Goal: Task Accomplishment & Management: Manage account settings

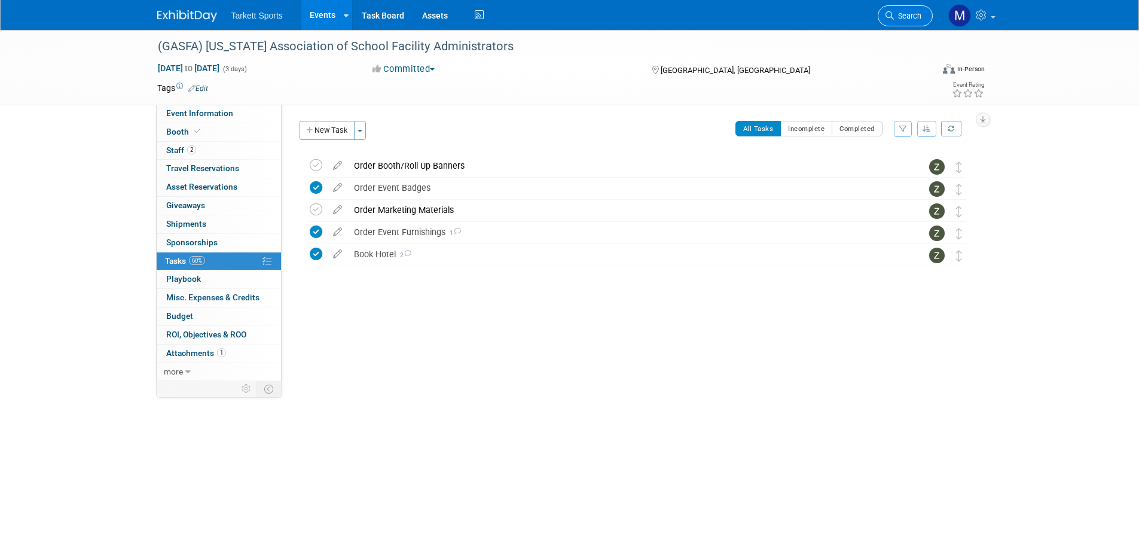
click at [906, 9] on link "Search" at bounding box center [905, 15] width 55 height 21
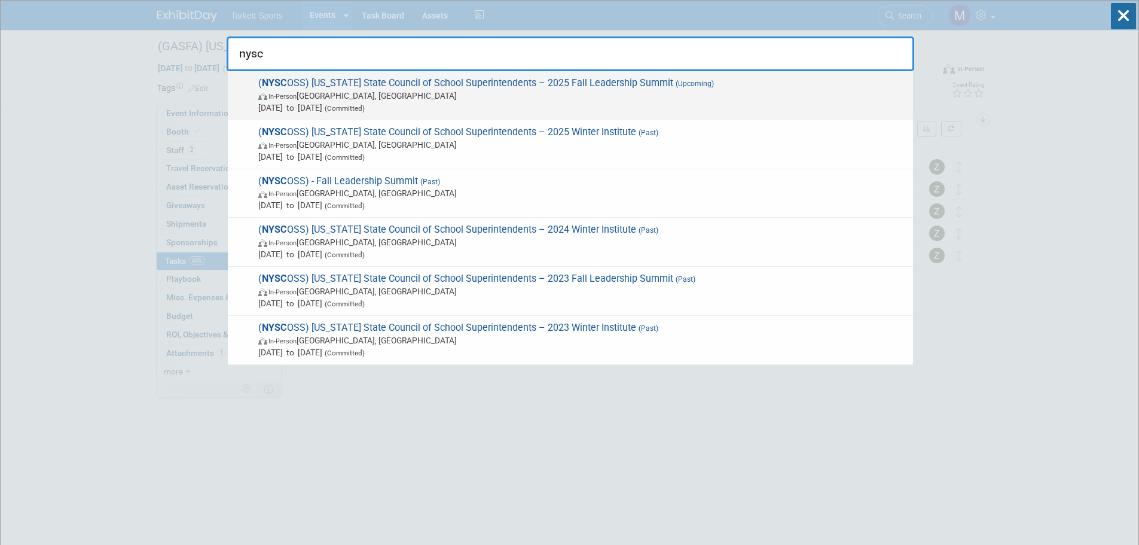
type input "nysc"
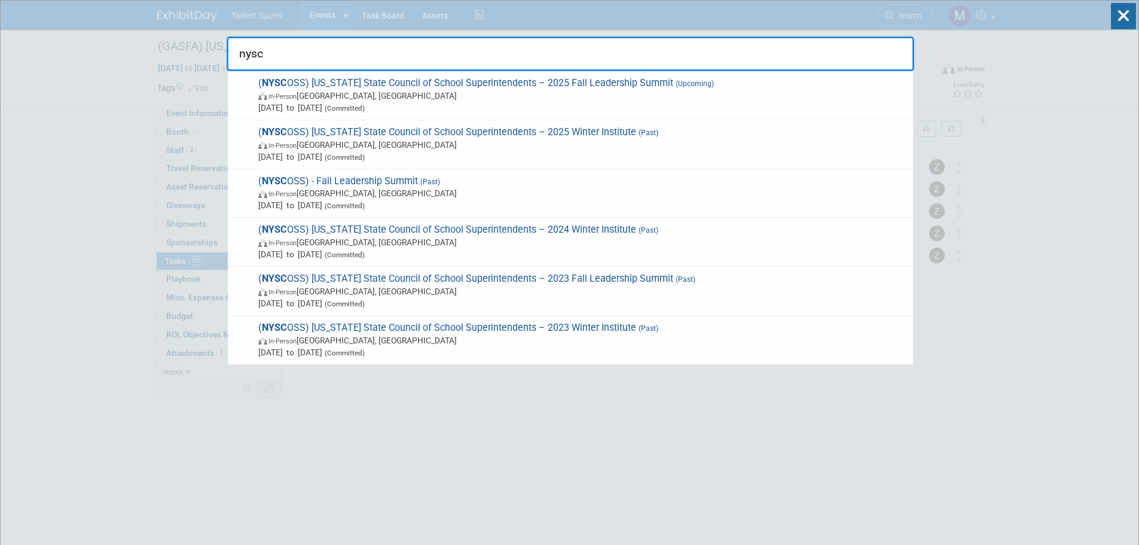
click at [591, 112] on span "Sep 28, 2025 to Sep 30, 2025 (Committed)" at bounding box center [582, 108] width 649 height 12
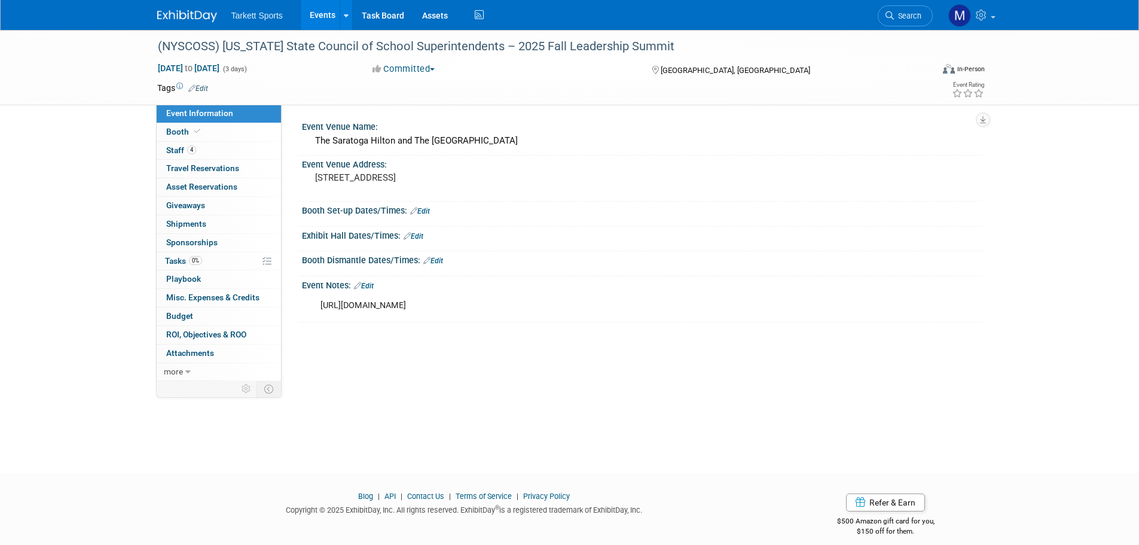
click at [440, 261] on link "Edit" at bounding box center [433, 261] width 20 height 8
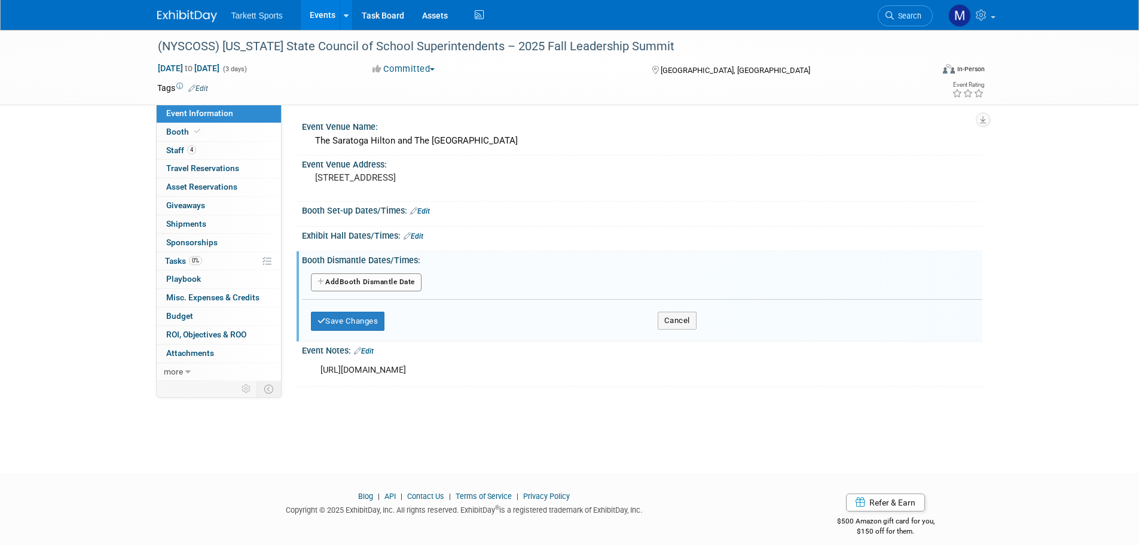
click at [373, 284] on button "Add Another Booth Dismantle Date" at bounding box center [366, 282] width 111 height 18
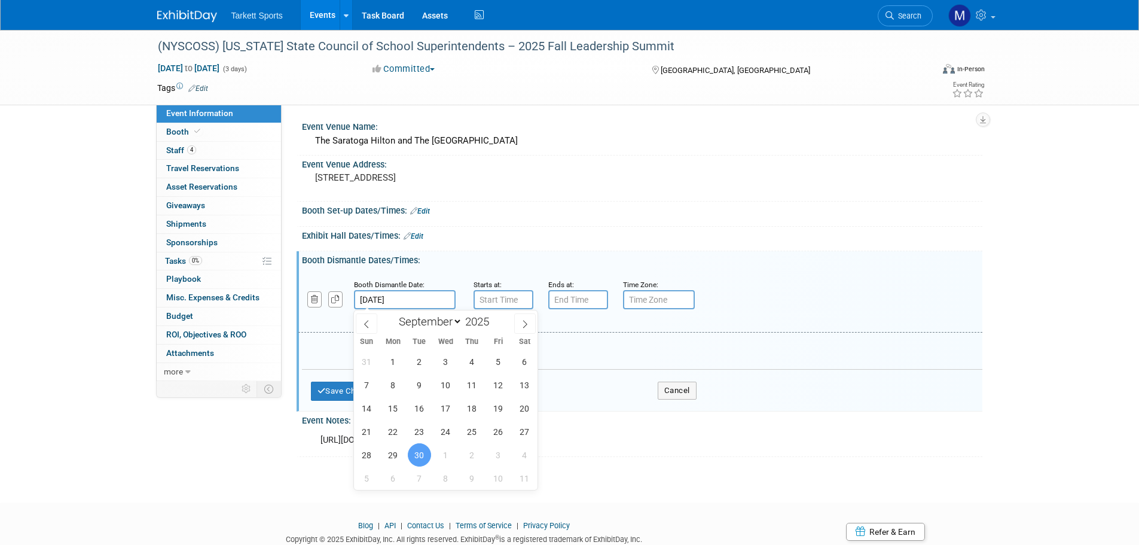
click at [422, 298] on input "[DATE]" at bounding box center [405, 299] width 102 height 19
click at [396, 451] on span "29" at bounding box center [393, 454] width 23 height 23
type input "Sep 29, 2025"
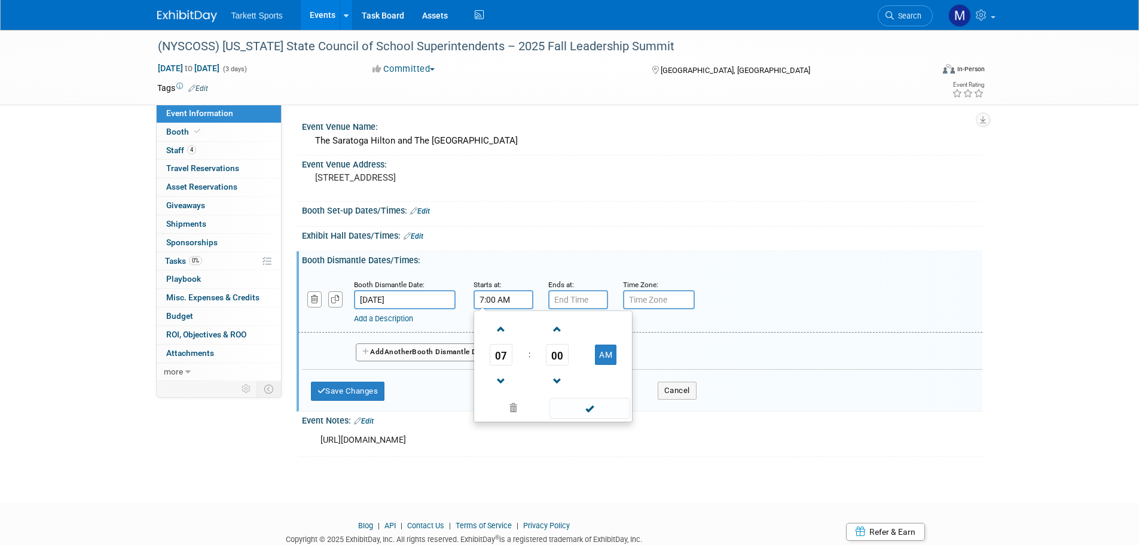
click at [493, 292] on input "7:00 AM" at bounding box center [504, 299] width 60 height 19
click at [501, 359] on span "07" at bounding box center [501, 355] width 23 height 22
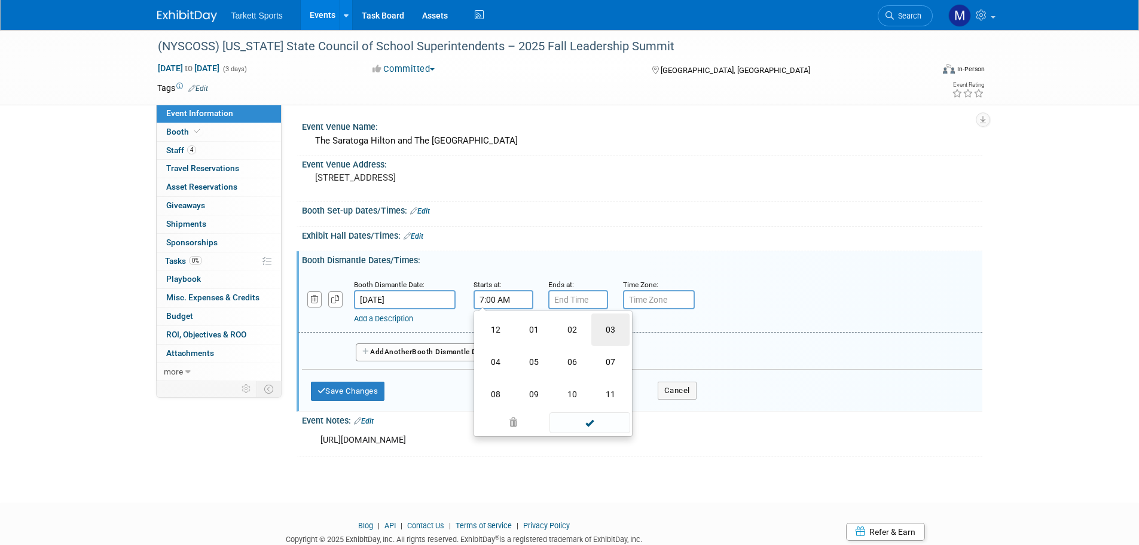
click at [614, 328] on td "03" at bounding box center [610, 329] width 38 height 32
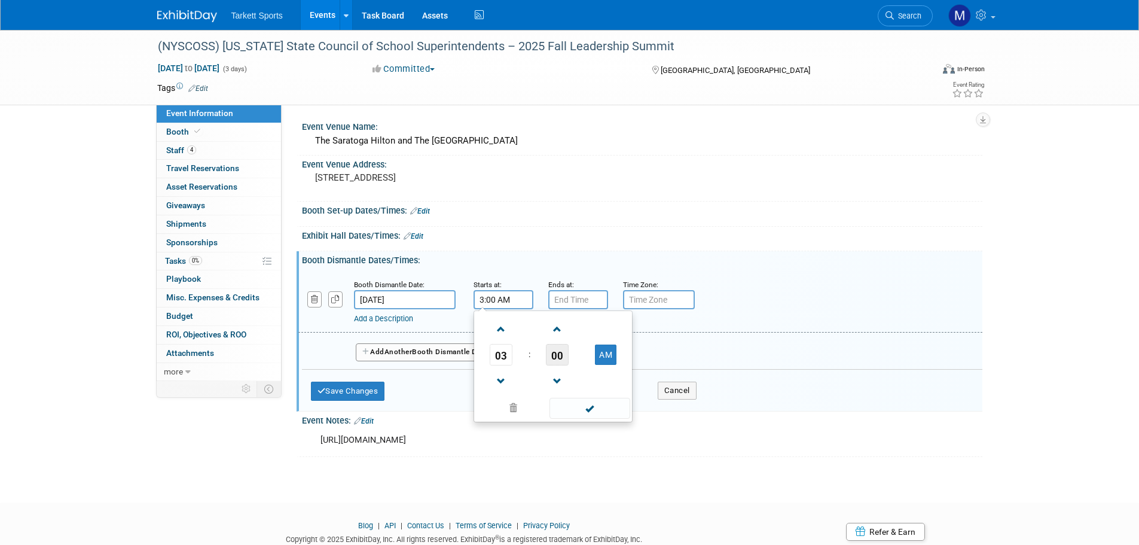
click at [552, 357] on span "00" at bounding box center [557, 355] width 23 height 22
click at [566, 367] on td "30" at bounding box center [572, 362] width 38 height 32
click at [596, 356] on button "AM" at bounding box center [606, 354] width 22 height 20
type input "3:30 PM"
drag, startPoint x: 595, startPoint y: 408, endPoint x: 581, endPoint y: 357, distance: 52.8
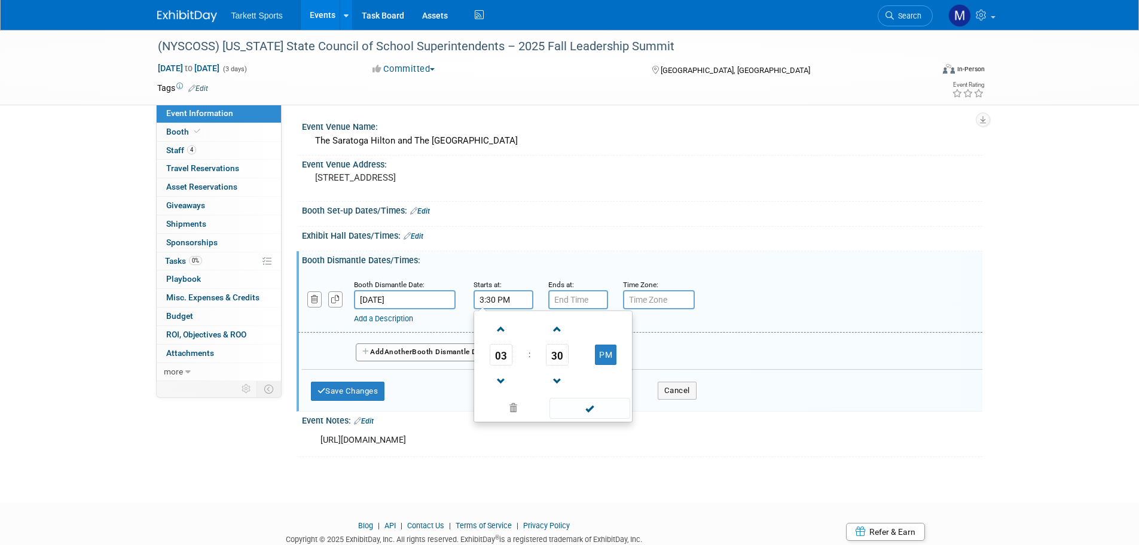
click at [595, 408] on span at bounding box center [590, 408] width 81 height 21
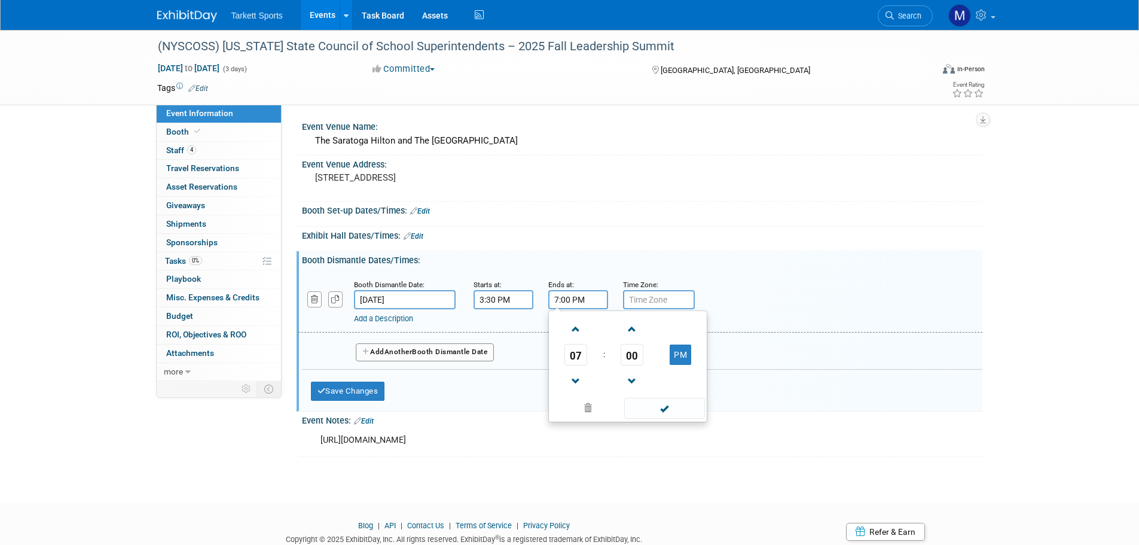
click at [561, 292] on input "7:00 PM" at bounding box center [578, 299] width 60 height 19
click at [582, 377] on span at bounding box center [576, 381] width 21 height 21
type input "6:00 PM"
click at [665, 408] on span at bounding box center [664, 408] width 81 height 21
click at [347, 392] on button "Save Changes" at bounding box center [348, 391] width 74 height 19
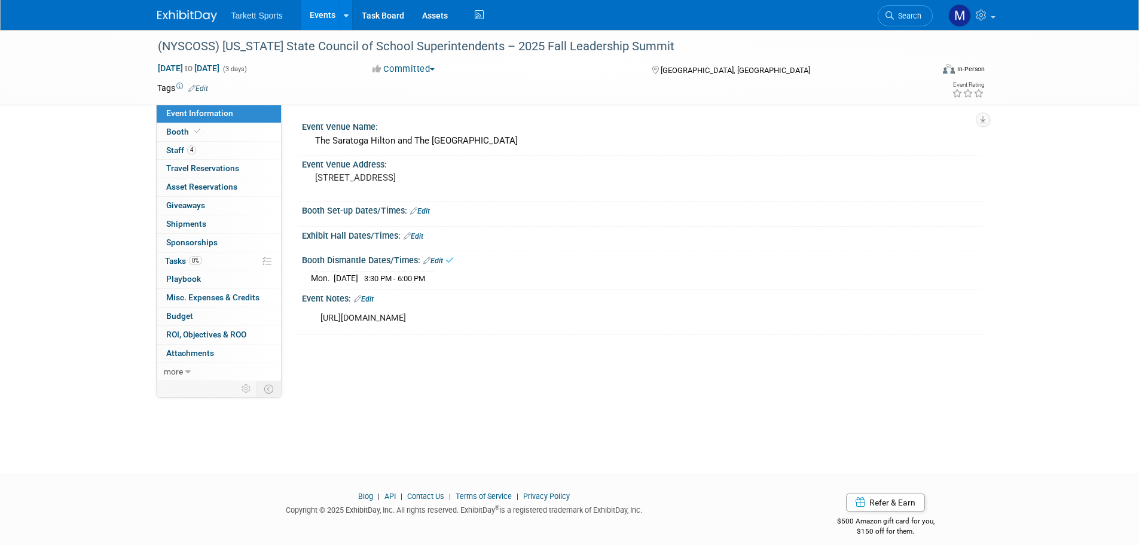
click at [419, 210] on link "Edit" at bounding box center [420, 211] width 20 height 8
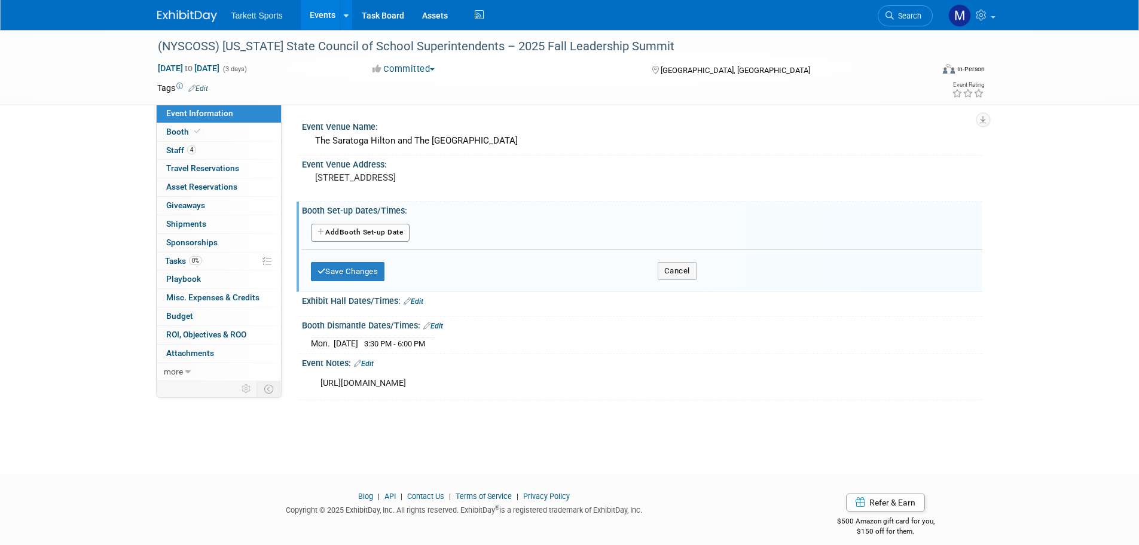
click at [365, 232] on button "Add Another Booth Set-up Date" at bounding box center [360, 233] width 99 height 18
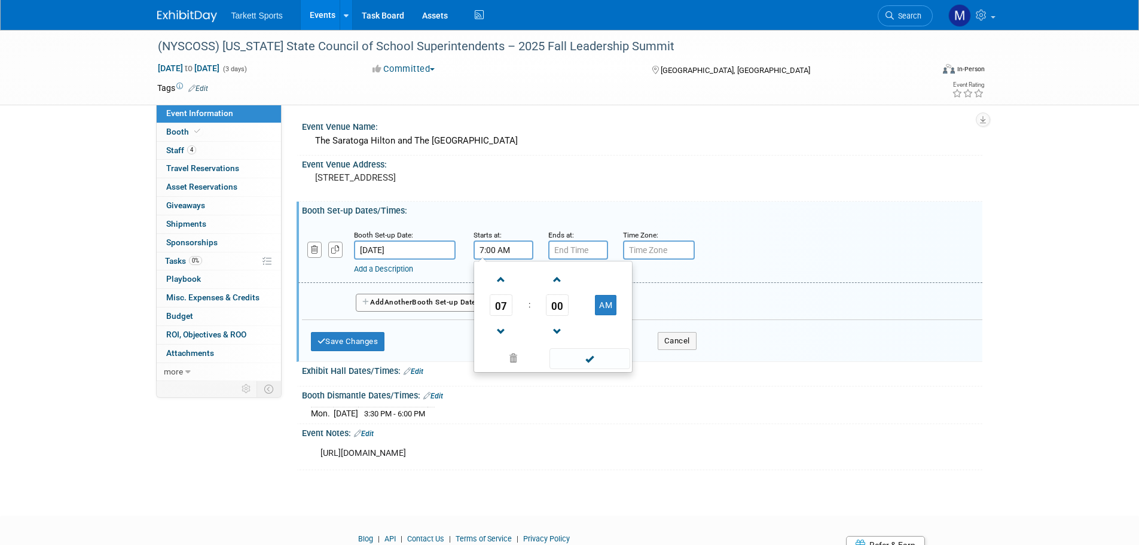
click at [501, 251] on input "7:00 AM" at bounding box center [504, 249] width 60 height 19
click at [501, 284] on span at bounding box center [501, 279] width 21 height 21
type input "9:00 AM"
drag, startPoint x: 596, startPoint y: 376, endPoint x: 596, endPoint y: 369, distance: 6.6
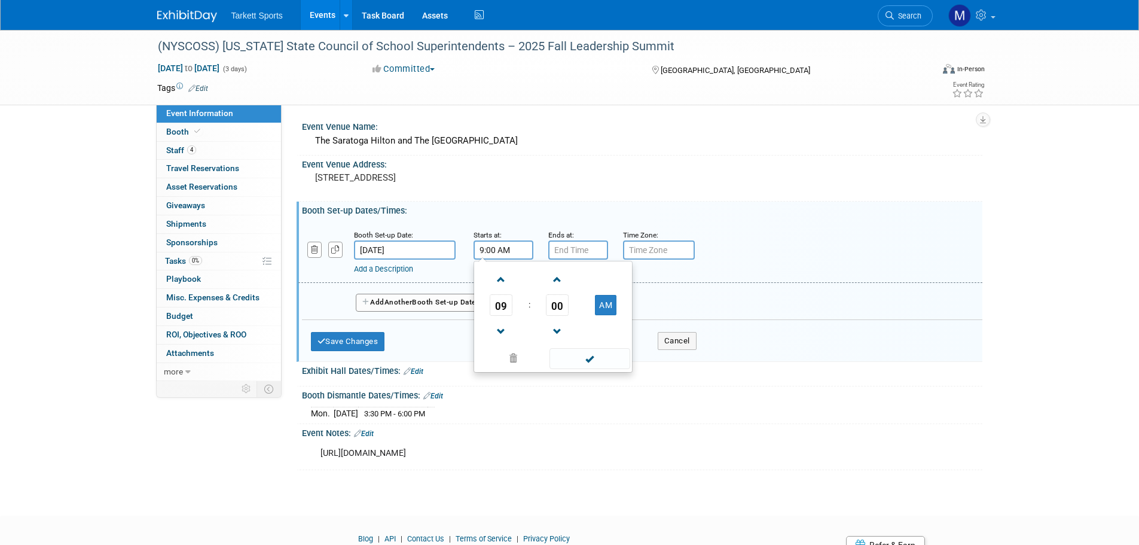
click at [596, 376] on div "Save Changes Cancel" at bounding box center [642, 379] width 681 height 7
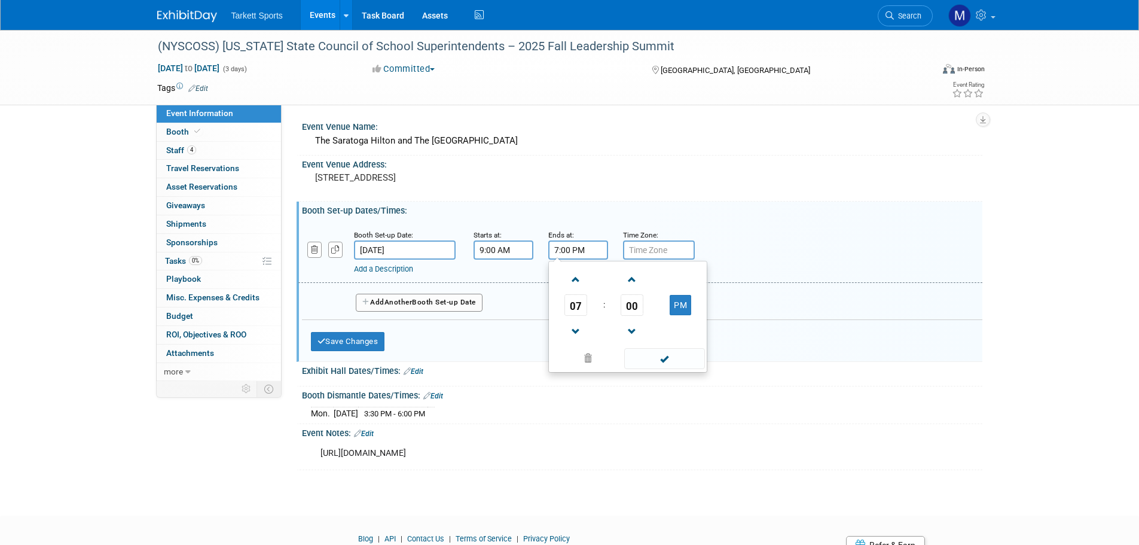
click at [579, 256] on input "7:00 PM" at bounding box center [578, 249] width 60 height 19
click at [572, 315] on span "07" at bounding box center [576, 305] width 23 height 22
click at [684, 281] on td "03" at bounding box center [685, 280] width 38 height 32
type input "3:00 PM"
click at [672, 355] on span at bounding box center [664, 358] width 81 height 21
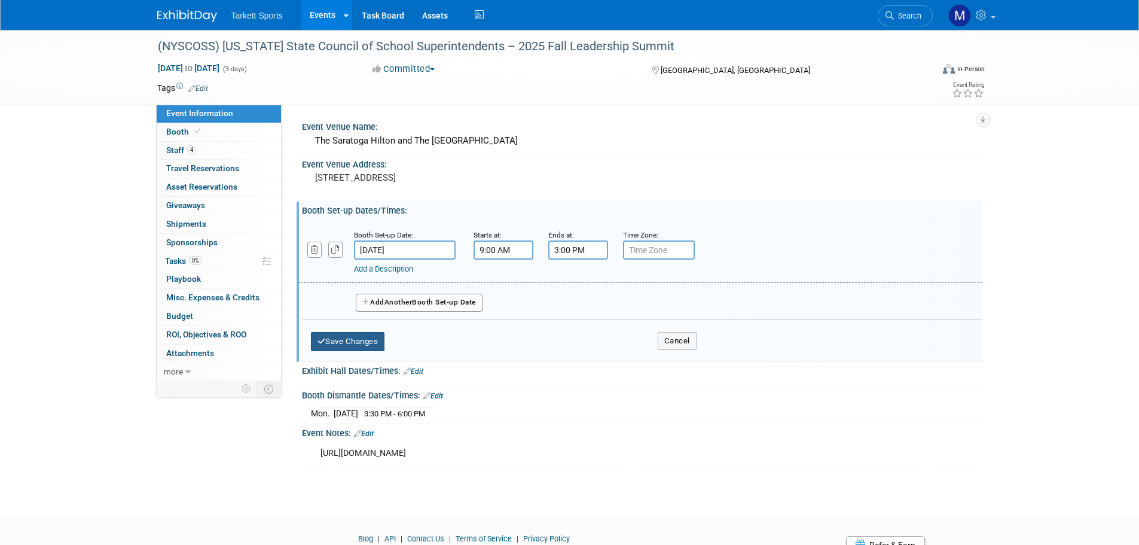
click at [362, 338] on button "Save Changes" at bounding box center [348, 341] width 74 height 19
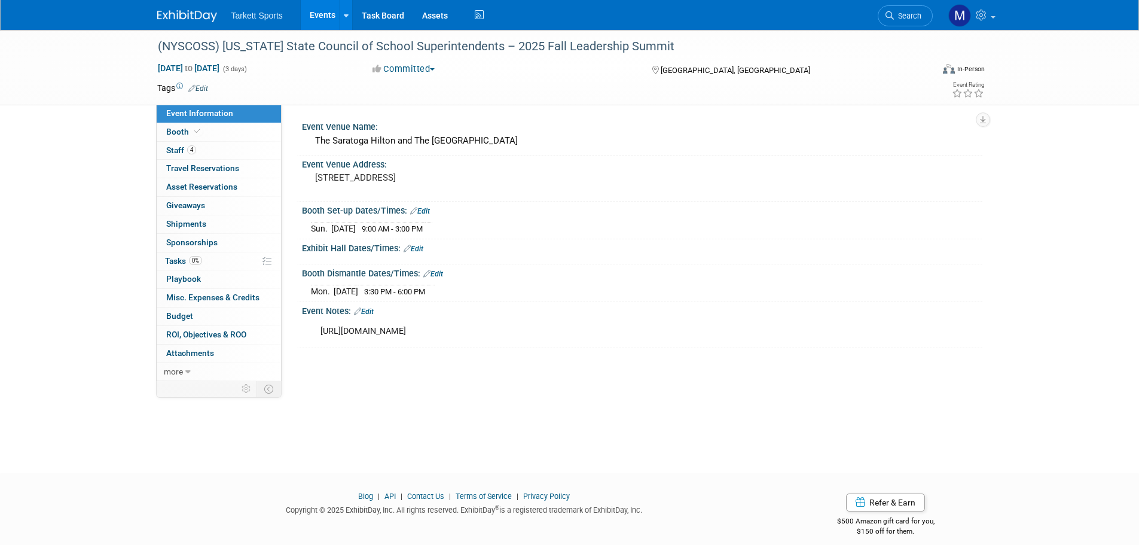
click at [417, 249] on link "Edit" at bounding box center [414, 249] width 20 height 8
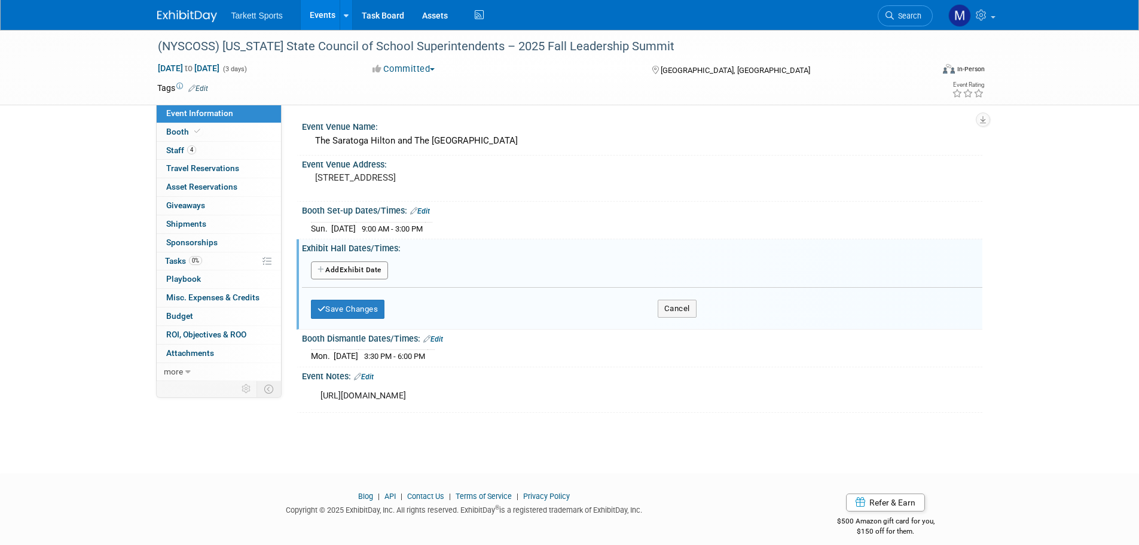
click at [375, 270] on button "Add Another Exhibit Date" at bounding box center [349, 270] width 77 height 18
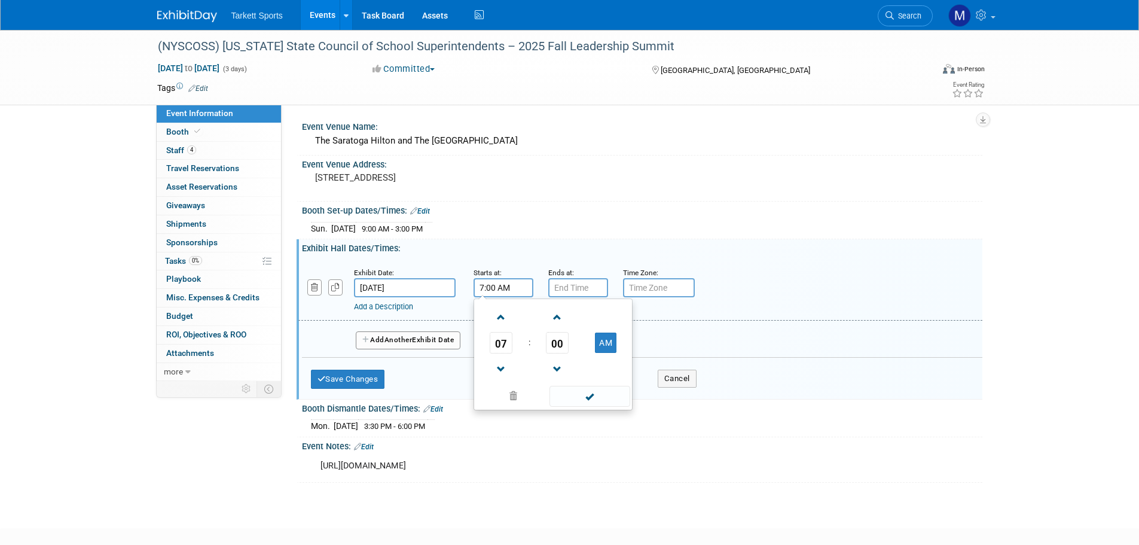
click at [485, 290] on input "7:00 AM" at bounding box center [504, 287] width 60 height 19
click at [509, 344] on span "07" at bounding box center [501, 343] width 23 height 22
click at [501, 345] on td "04" at bounding box center [496, 350] width 38 height 32
click at [549, 346] on span "00" at bounding box center [557, 343] width 23 height 22
click at [575, 348] on td "30" at bounding box center [572, 350] width 38 height 32
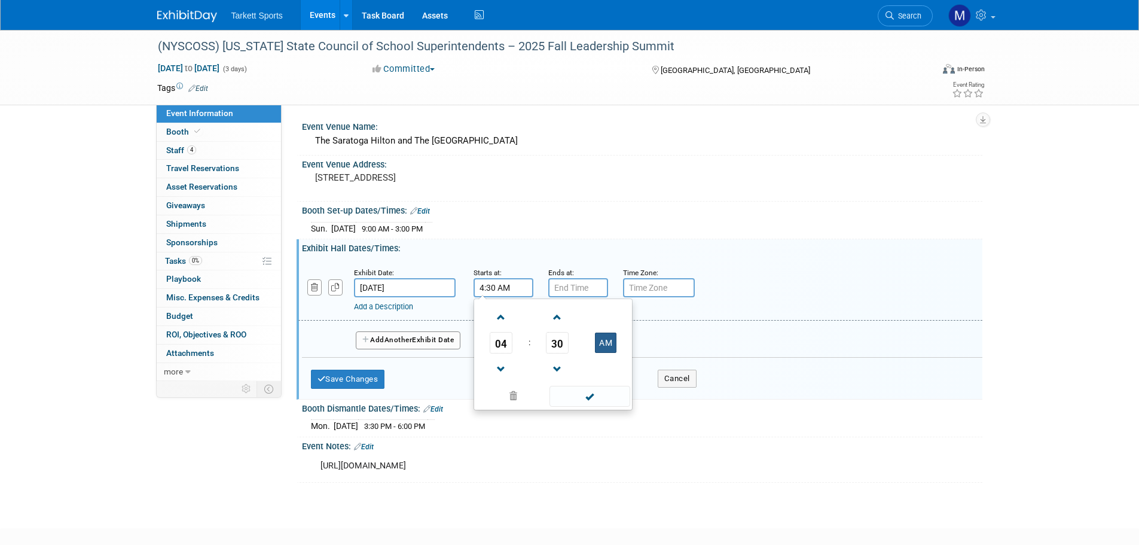
click at [603, 336] on button "AM" at bounding box center [606, 343] width 22 height 20
type input "4:30 PM"
click at [588, 391] on span at bounding box center [590, 396] width 81 height 21
click at [578, 293] on input "7:00 PM" at bounding box center [578, 287] width 60 height 19
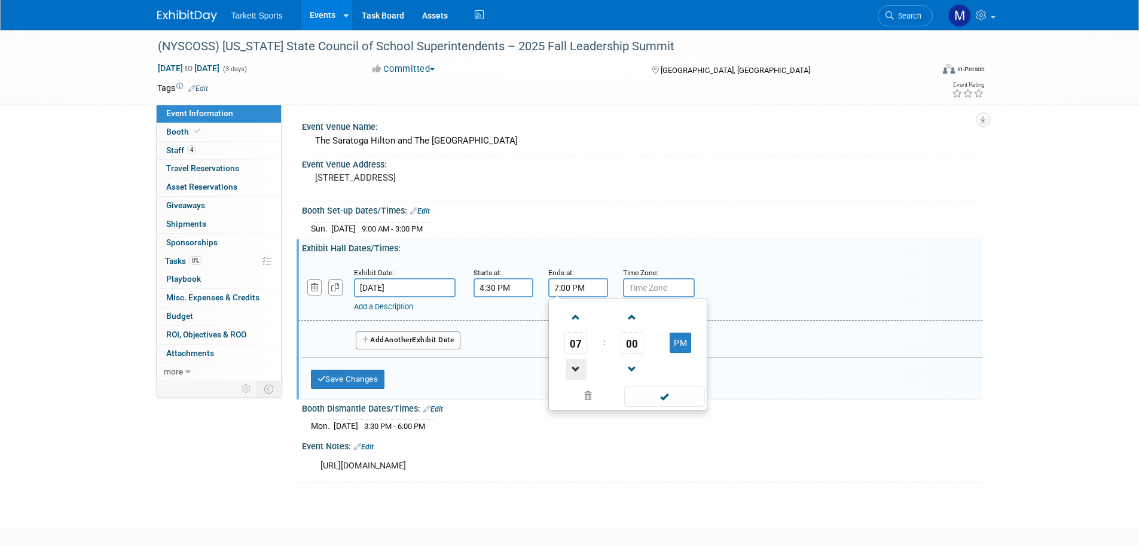
click at [575, 362] on span at bounding box center [576, 369] width 21 height 21
type input "6:00 PM"
click at [656, 391] on span at bounding box center [664, 396] width 81 height 21
click at [399, 345] on button "Add Another Exhibit Date" at bounding box center [408, 340] width 105 height 18
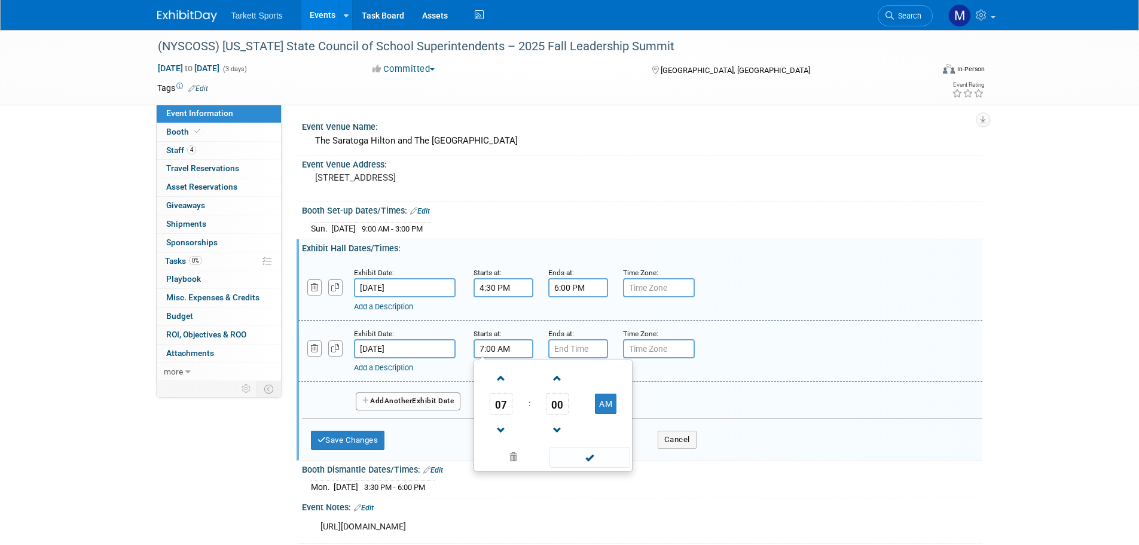
click at [483, 348] on input "7:00 AM" at bounding box center [504, 348] width 60 height 19
click at [554, 404] on span "00" at bounding box center [557, 404] width 23 height 22
click at [610, 411] on td "35" at bounding box center [610, 411] width 38 height 32
click at [551, 394] on span "35" at bounding box center [557, 404] width 23 height 22
click at [563, 407] on td "30" at bounding box center [572, 411] width 38 height 32
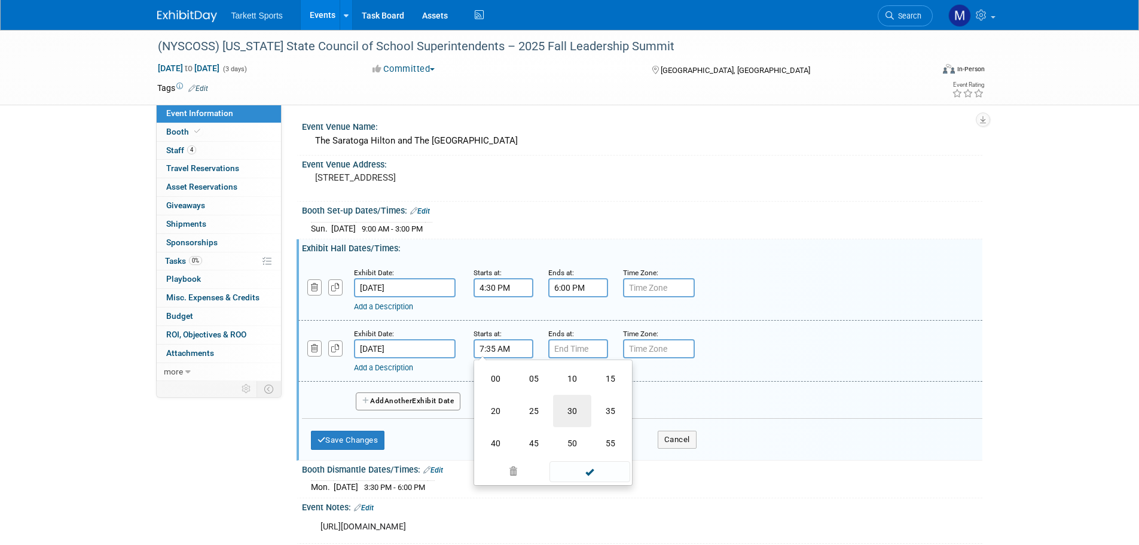
type input "7:30 AM"
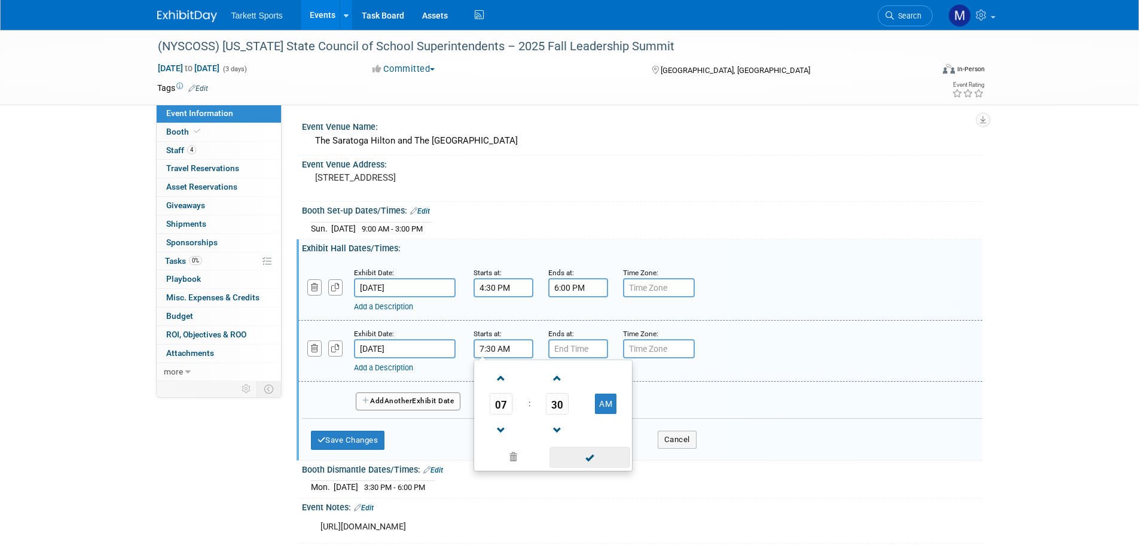
click at [579, 453] on span at bounding box center [590, 457] width 81 height 21
click at [547, 350] on div "Ends at:" at bounding box center [576, 342] width 75 height 31
click at [569, 349] on input "7:00 PM" at bounding box center [578, 348] width 60 height 19
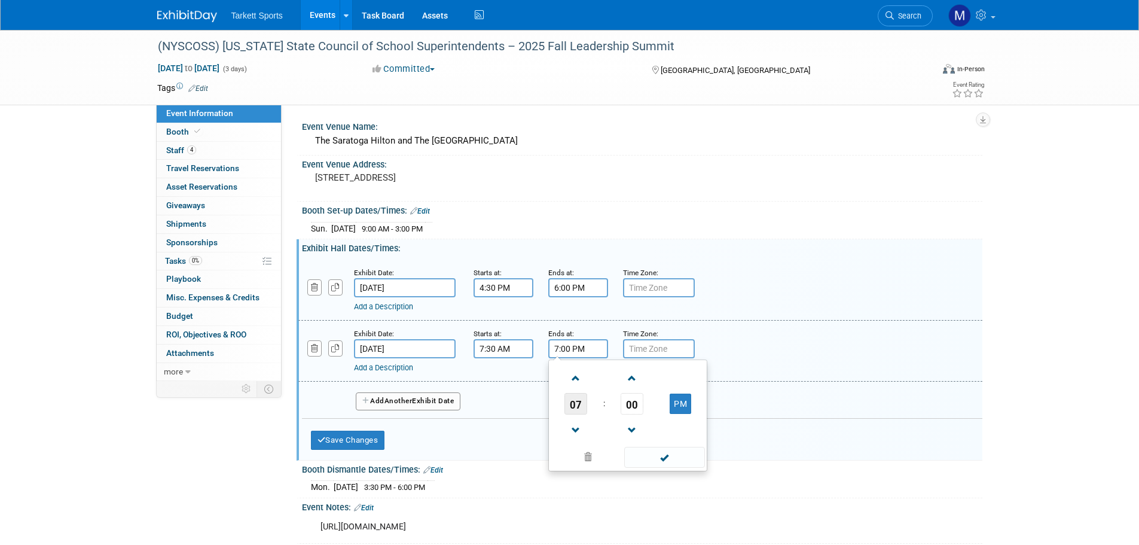
click at [584, 396] on span "07" at bounding box center [576, 404] width 23 height 22
click at [685, 384] on td "03" at bounding box center [685, 378] width 38 height 32
click at [639, 401] on span "00" at bounding box center [632, 404] width 23 height 22
click at [639, 401] on td "30" at bounding box center [647, 411] width 38 height 32
type input "3:30 PM"
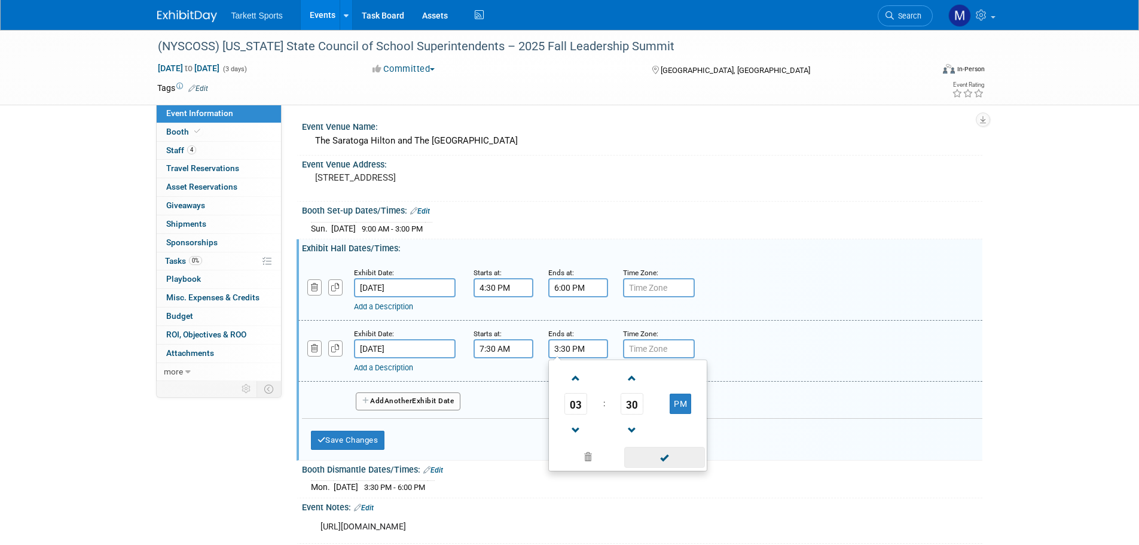
click at [640, 454] on span at bounding box center [664, 457] width 81 height 21
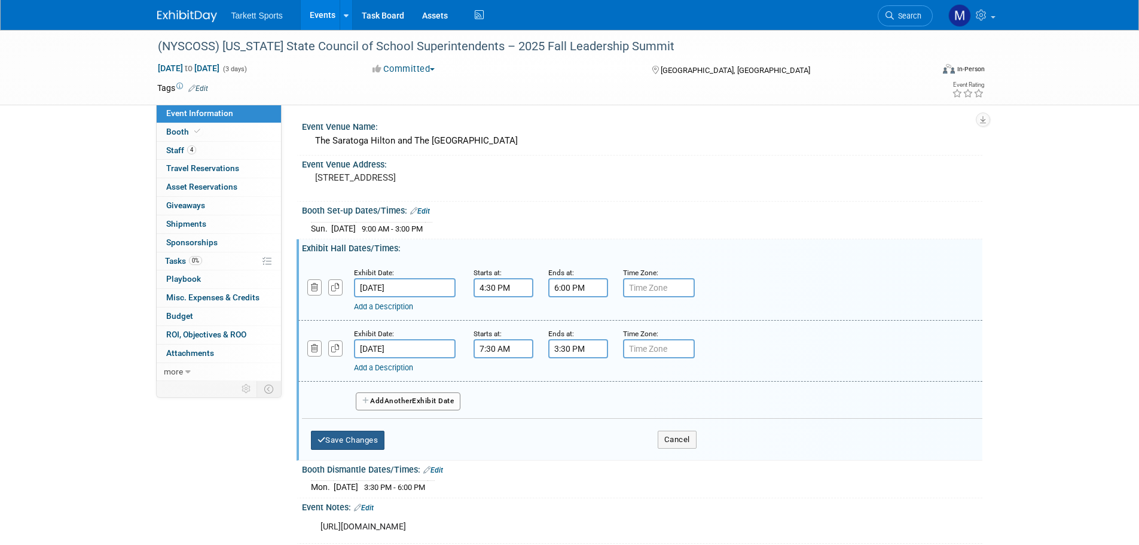
click at [347, 431] on button "Save Changes" at bounding box center [348, 440] width 74 height 19
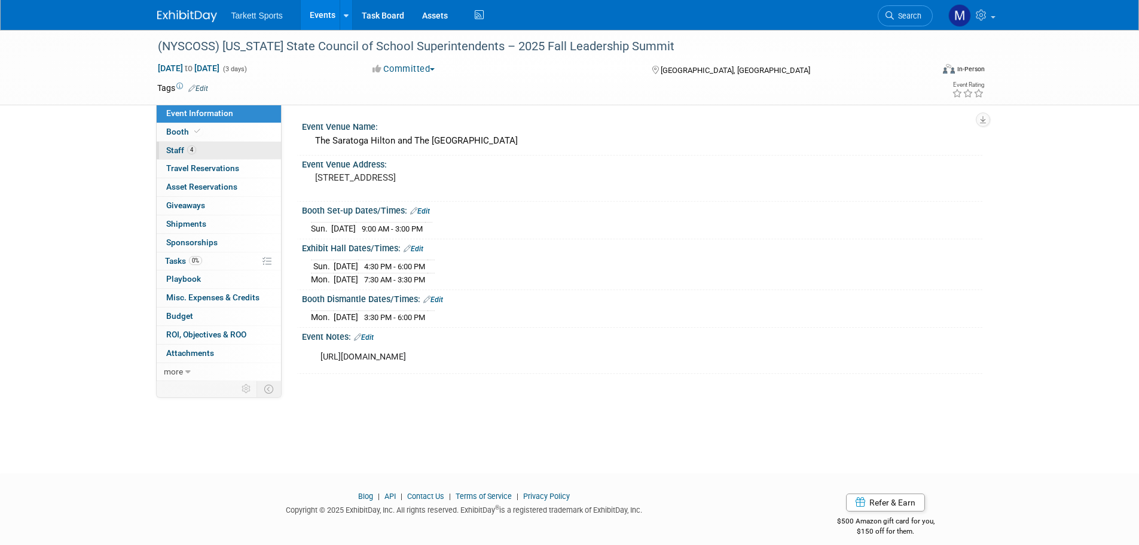
click at [192, 145] on link "4 Staff 4" at bounding box center [219, 151] width 124 height 18
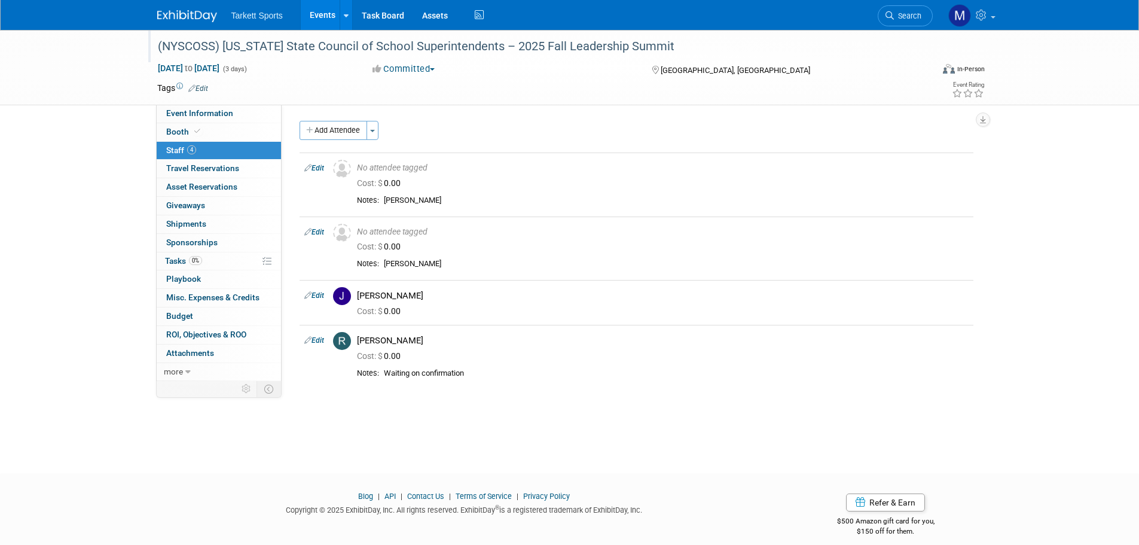
click at [362, 47] on div "(NYSCOSS) [US_STATE] State Council of School Superintendents – 2025 Fall Leader…" at bounding box center [534, 47] width 761 height 22
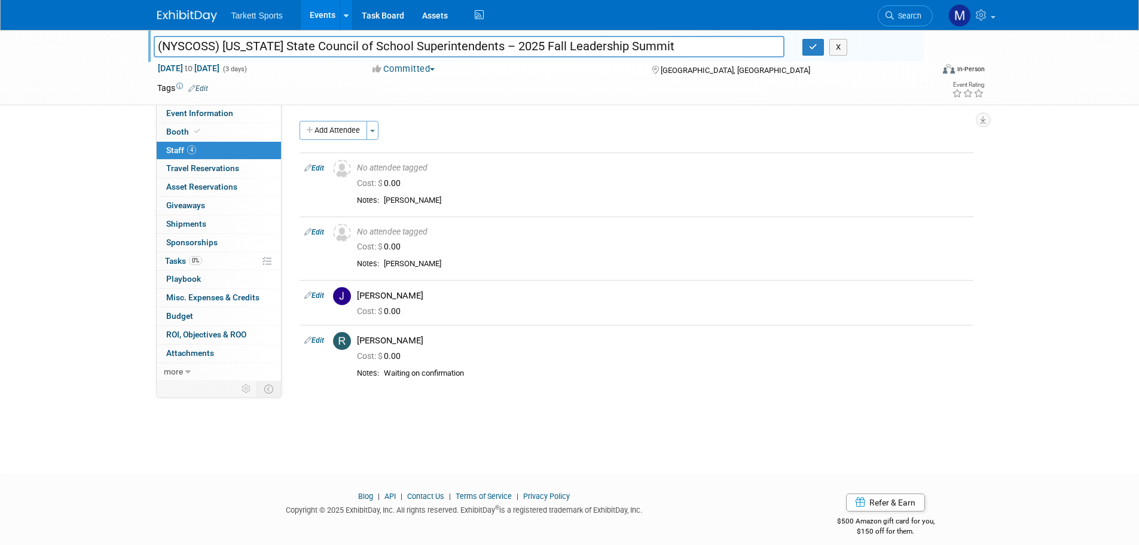
drag, startPoint x: 471, startPoint y: 36, endPoint x: 90, endPoint y: 42, distance: 380.4
click at [90, 42] on div "(NYSCOSS) New York State Council of School Superintendents – 2025 Fall Leadersh…" at bounding box center [569, 67] width 1139 height 75
click at [331, 25] on link "Events" at bounding box center [323, 15] width 44 height 30
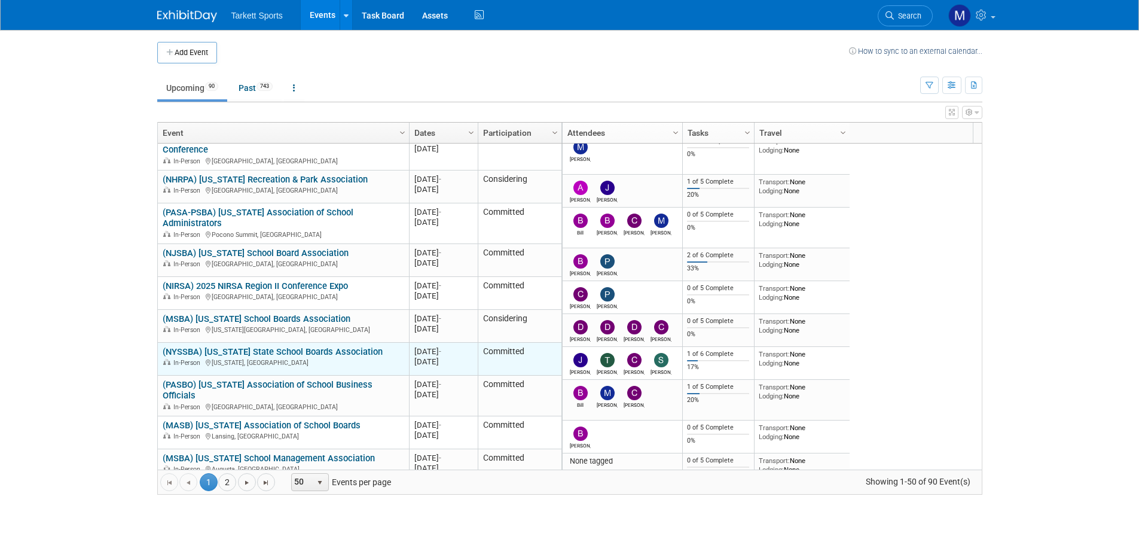
scroll to position [1076, 0]
